Goal: Task Accomplishment & Management: Manage account settings

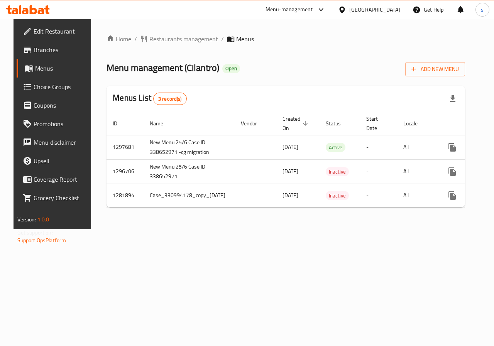
click at [46, 42] on link "Branches" at bounding box center [57, 50] width 80 height 19
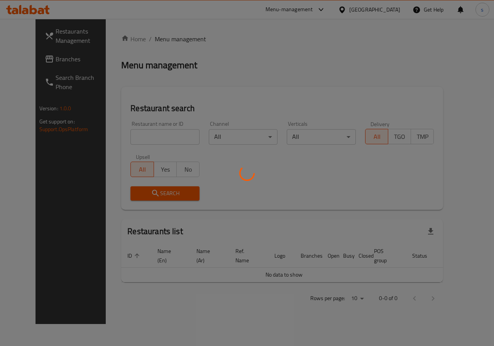
click at [39, 37] on div at bounding box center [247, 173] width 494 height 346
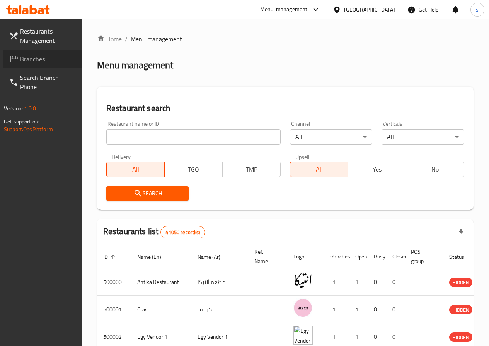
click at [36, 60] on span "Branches" at bounding box center [47, 58] width 55 height 9
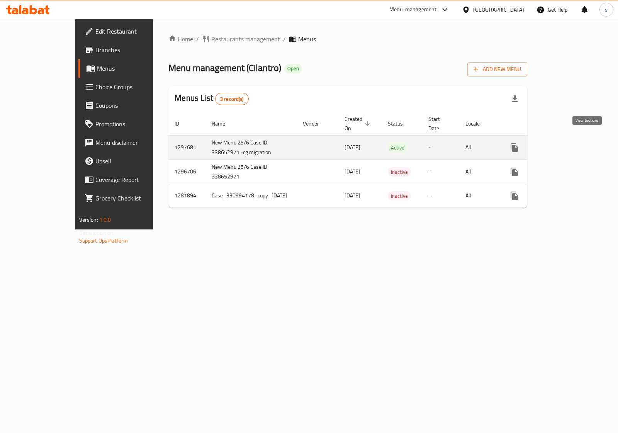
click at [575, 143] on icon "enhanced table" at bounding box center [569, 147] width 9 height 9
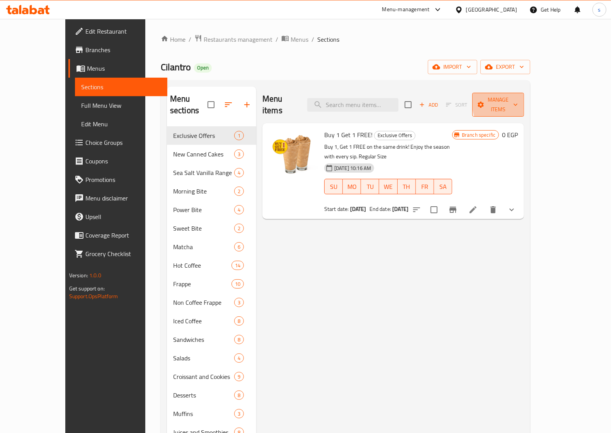
click at [519, 101] on icon "button" at bounding box center [515, 105] width 8 height 8
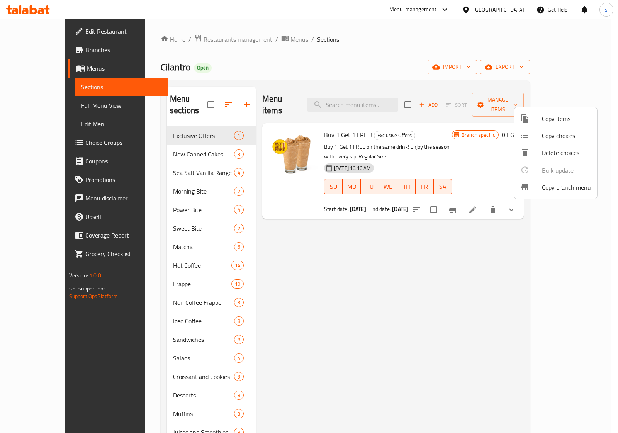
click at [555, 190] on span "Copy branch menu" at bounding box center [566, 187] width 49 height 9
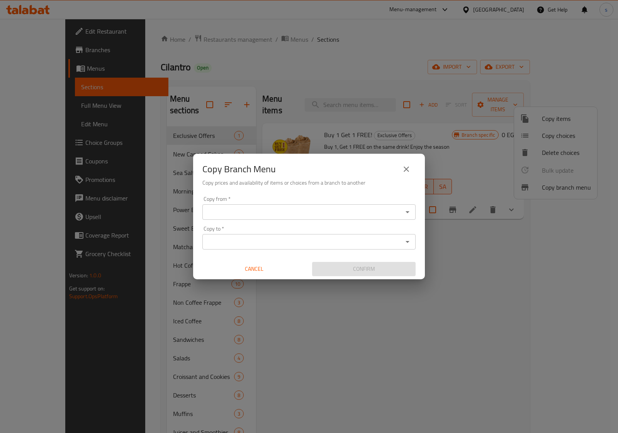
click at [292, 64] on div "Copy Branch Menu Copy prices and availability of items or choices from a branch…" at bounding box center [309, 216] width 618 height 433
click at [473, 211] on div "Copy Branch Menu Copy prices and availability of items or choices from a branch…" at bounding box center [309, 216] width 618 height 433
click at [408, 172] on icon "close" at bounding box center [406, 168] width 5 height 5
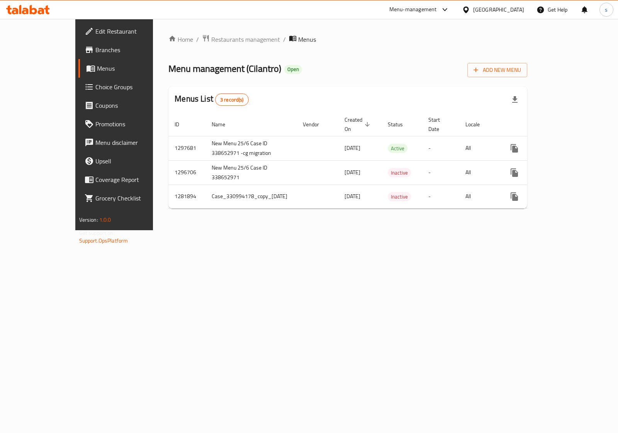
click at [95, 32] on span "Edit Restaurant" at bounding box center [133, 31] width 77 height 9
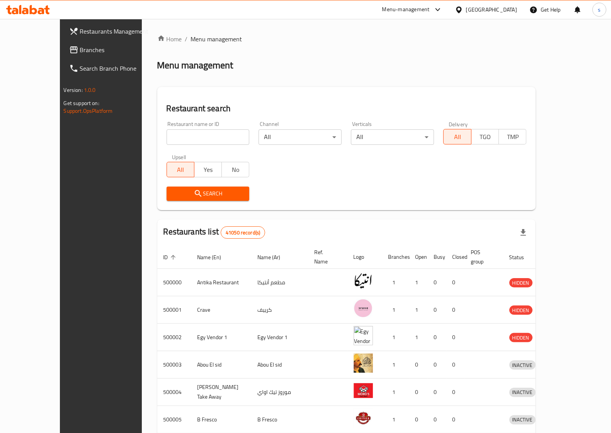
click at [206, 138] on input "search" at bounding box center [207, 136] width 83 height 15
paste input "761974"
type input "761974"
click button "Search" at bounding box center [207, 194] width 83 height 14
